Goal: Browse casually

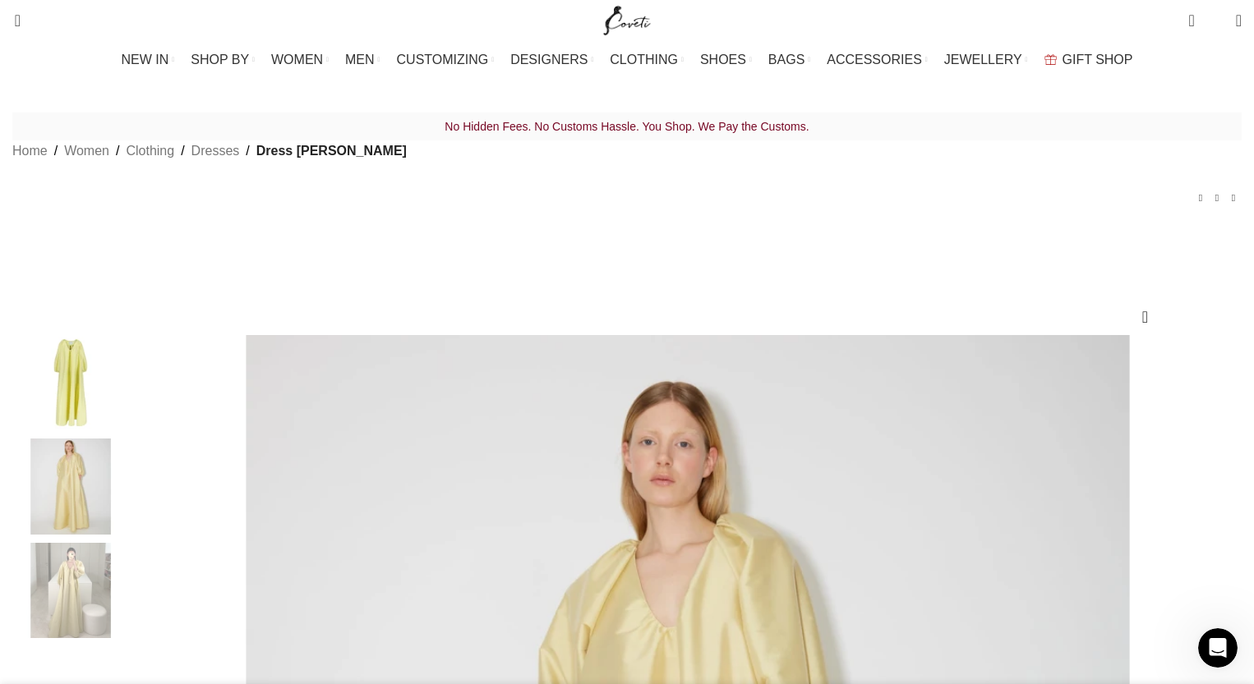
scroll to position [0, 1556]
